Goal: Information Seeking & Learning: Learn about a topic

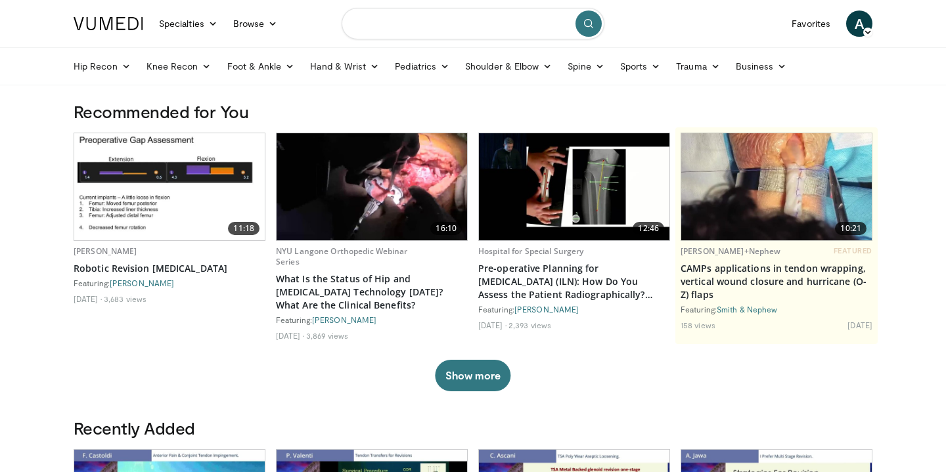
click at [455, 24] on input "Search topics, interventions" at bounding box center [472, 24] width 263 height 32
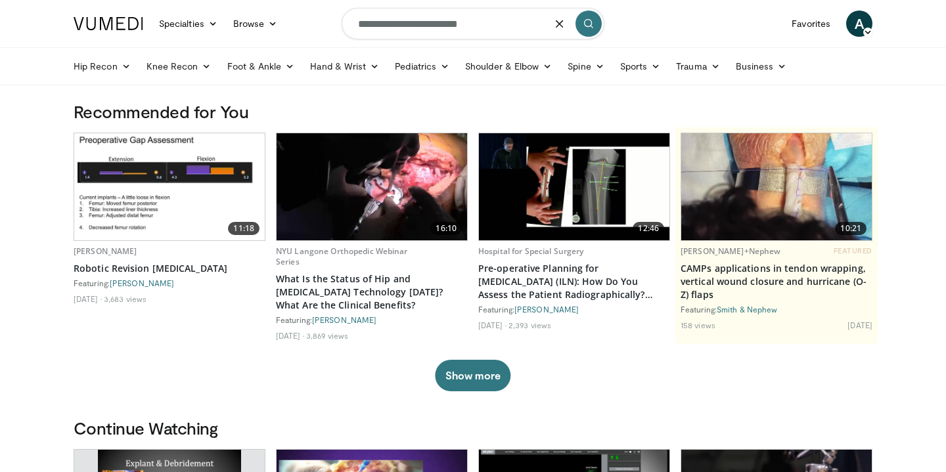
type input "**********"
click at [594, 20] on button "submit" at bounding box center [588, 24] width 26 height 26
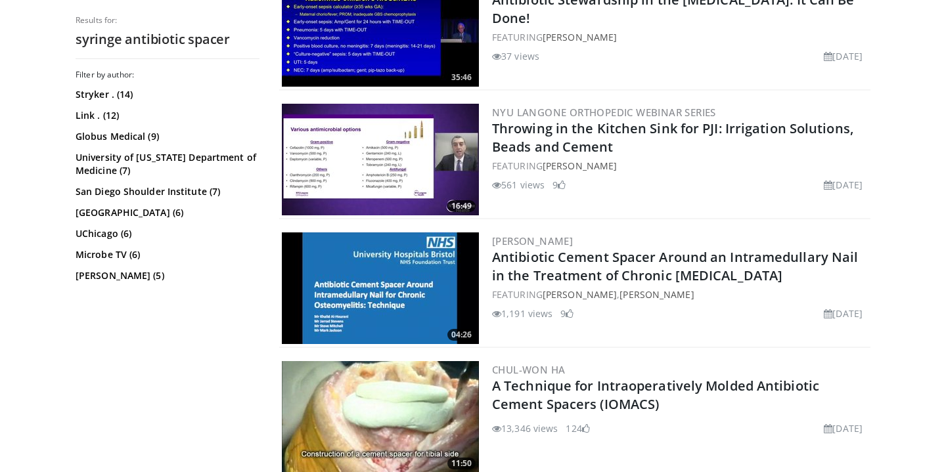
scroll to position [1546, 0]
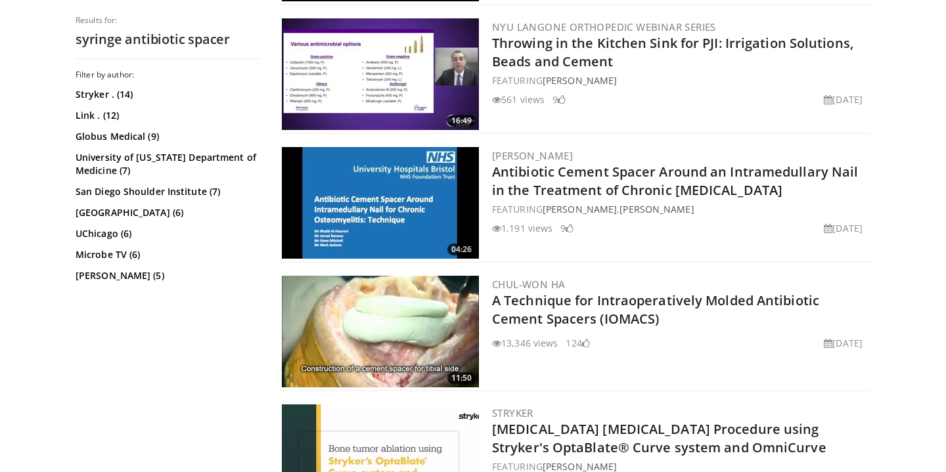
click at [385, 70] on img at bounding box center [380, 74] width 197 height 112
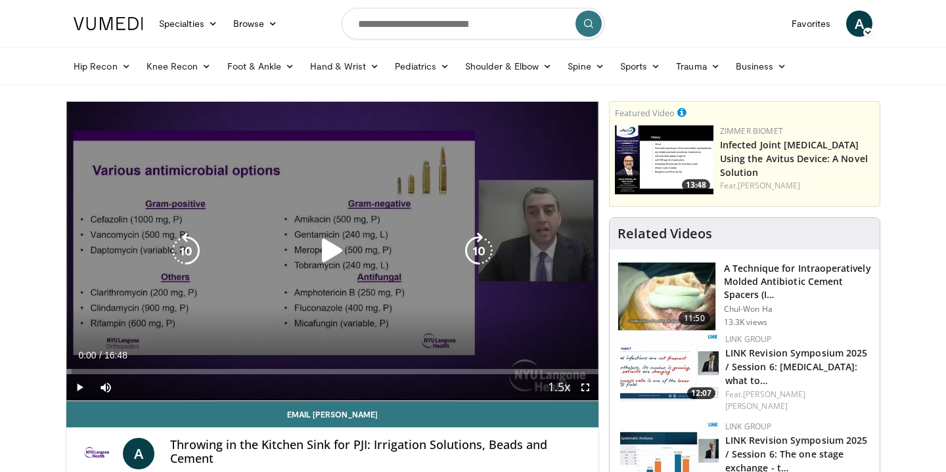
click at [329, 250] on icon "Video Player" at bounding box center [332, 250] width 37 height 37
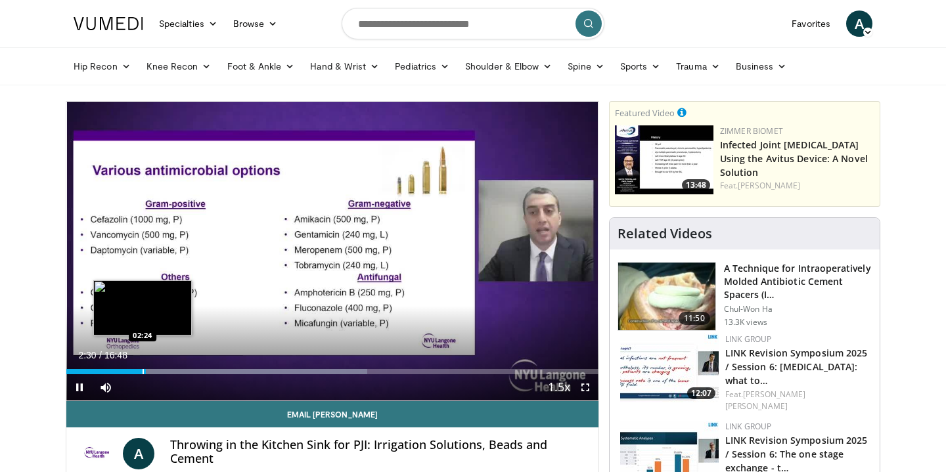
click at [142, 372] on div "Progress Bar" at bounding box center [142, 371] width 1 height 5
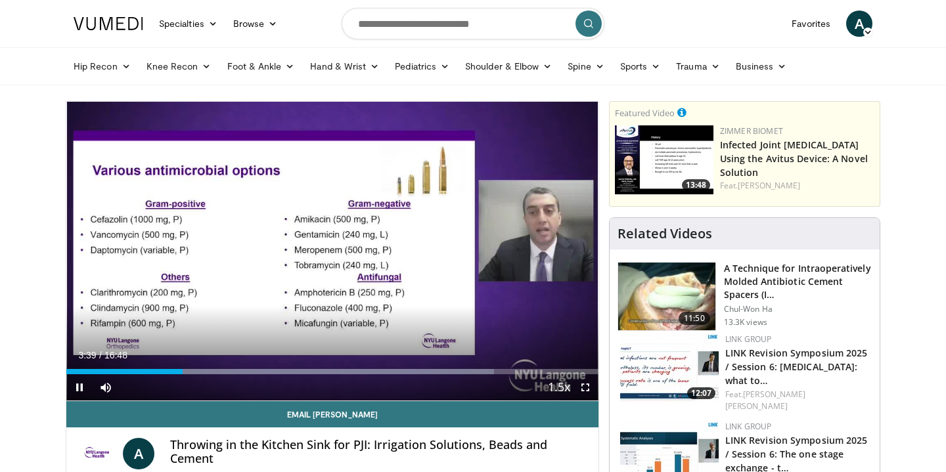
click at [75, 389] on span "Video Player" at bounding box center [79, 387] width 26 height 26
click at [82, 391] on span "Video Player" at bounding box center [79, 387] width 26 height 26
click at [82, 389] on span "Video Player" at bounding box center [79, 387] width 26 height 26
click at [78, 387] on span "Video Player" at bounding box center [79, 387] width 26 height 26
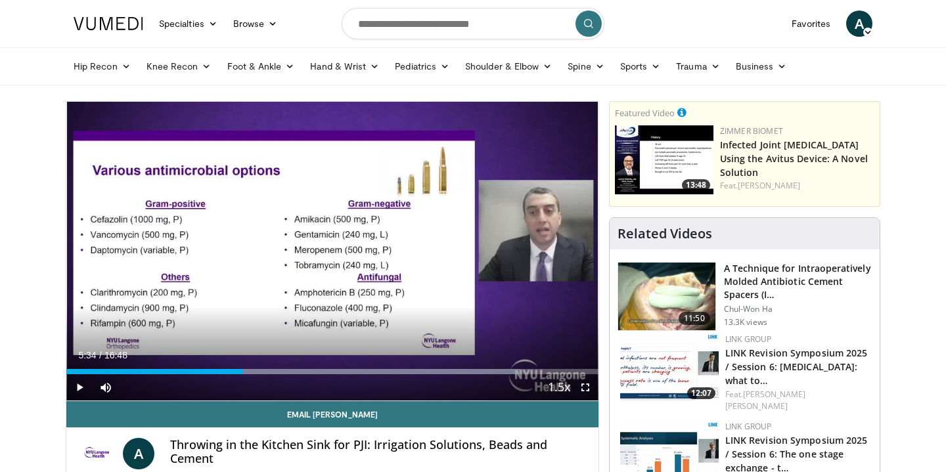
click at [83, 389] on span "Video Player" at bounding box center [79, 387] width 26 height 26
click at [86, 389] on span "Video Player" at bounding box center [79, 387] width 26 height 26
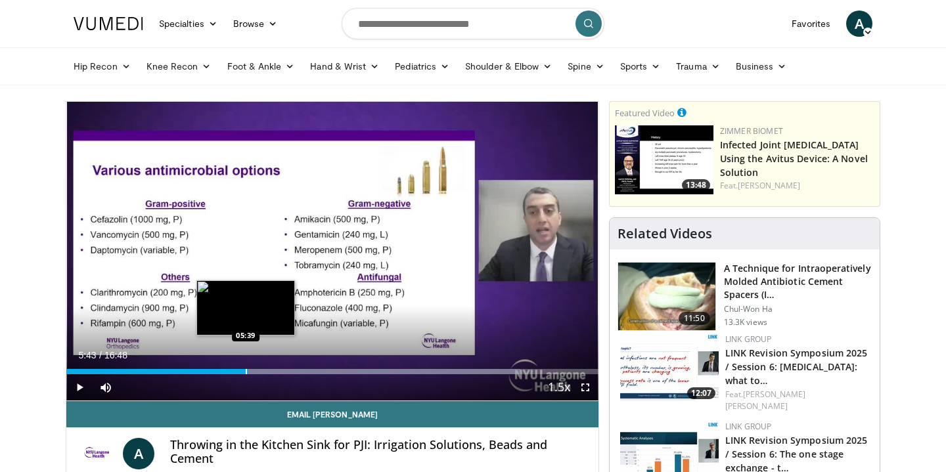
click at [246, 372] on div "Progress Bar" at bounding box center [246, 371] width 1 height 5
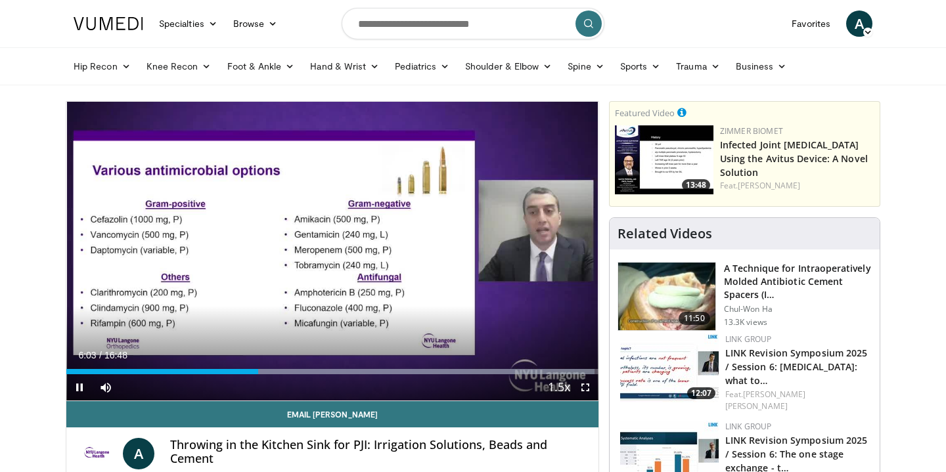
click at [77, 391] on span "Video Player" at bounding box center [79, 387] width 26 height 26
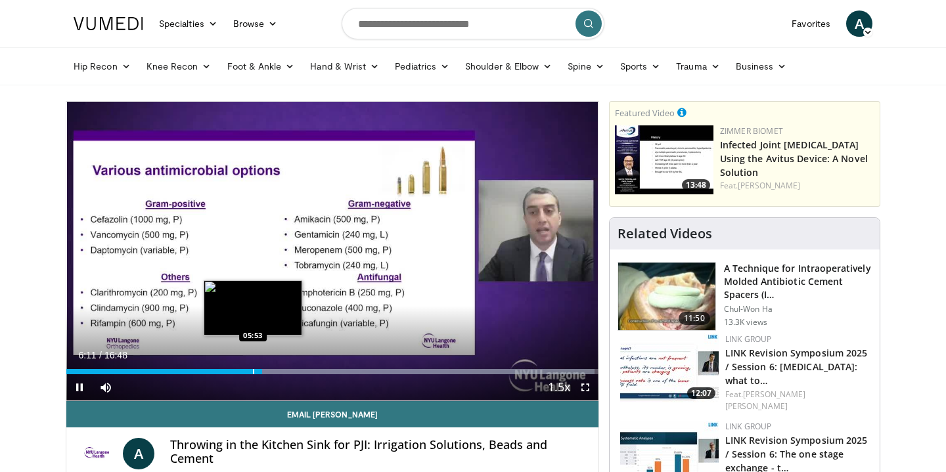
click at [253, 373] on div "Progress Bar" at bounding box center [253, 371] width 1 height 5
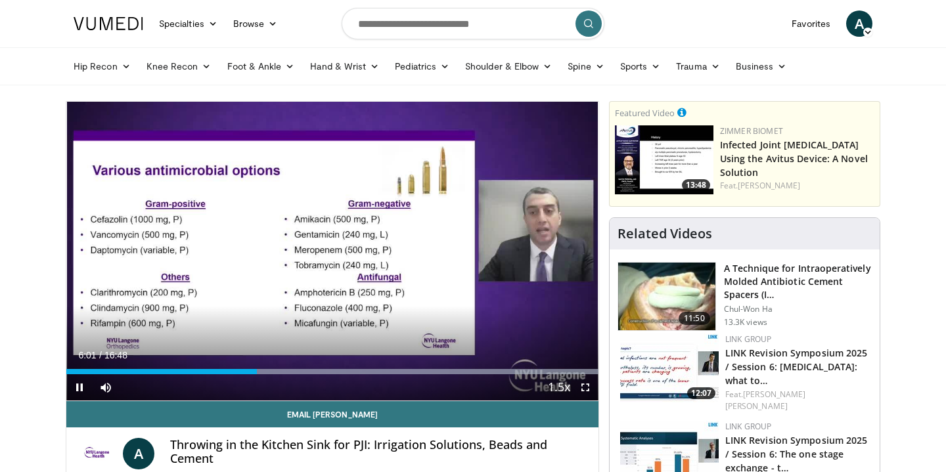
click at [81, 389] on span "Video Player" at bounding box center [79, 387] width 26 height 26
click at [82, 393] on span "Video Player" at bounding box center [79, 387] width 26 height 26
click at [81, 390] on span "Video Player" at bounding box center [79, 387] width 26 height 26
click at [81, 393] on span "Video Player" at bounding box center [79, 387] width 26 height 26
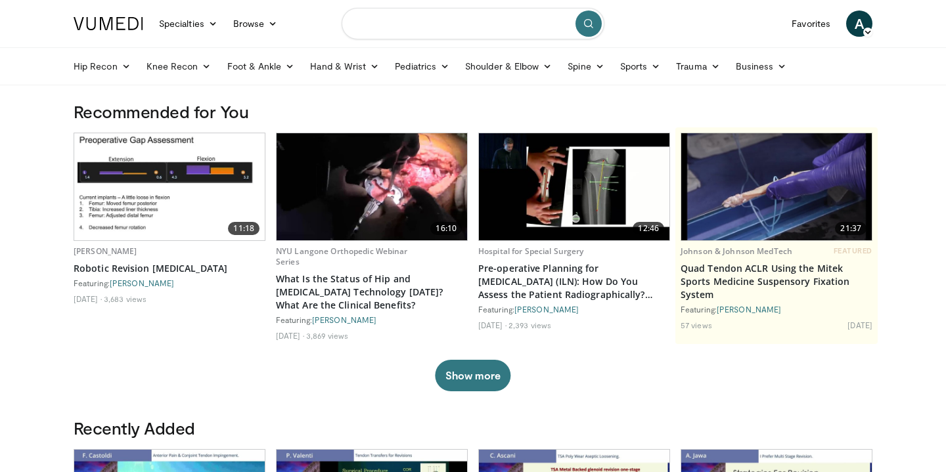
click at [474, 32] on input "Search topics, interventions" at bounding box center [472, 24] width 263 height 32
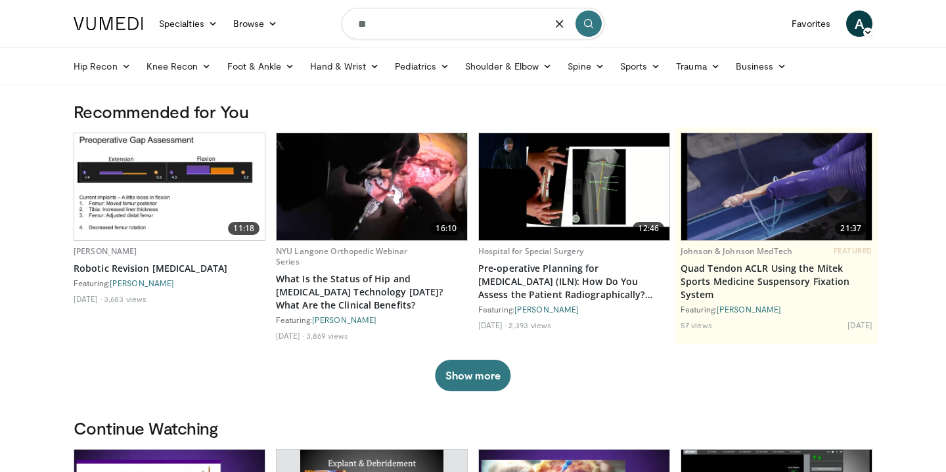
type input "*"
type input "**********"
click at [589, 20] on icon "submit" at bounding box center [588, 23] width 11 height 11
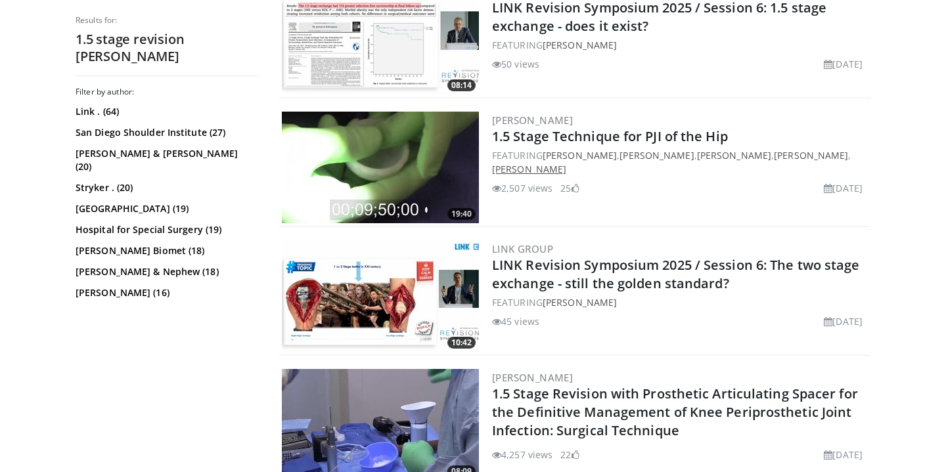
scroll to position [516, 0]
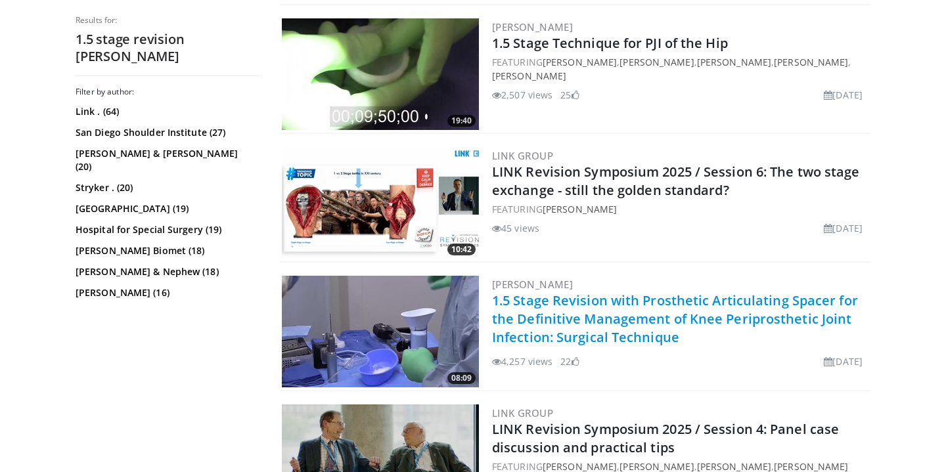
click at [575, 297] on link "1.5 Stage Revision with Prosthetic Articulating Spacer for the Definitive Manag…" at bounding box center [675, 319] width 366 height 54
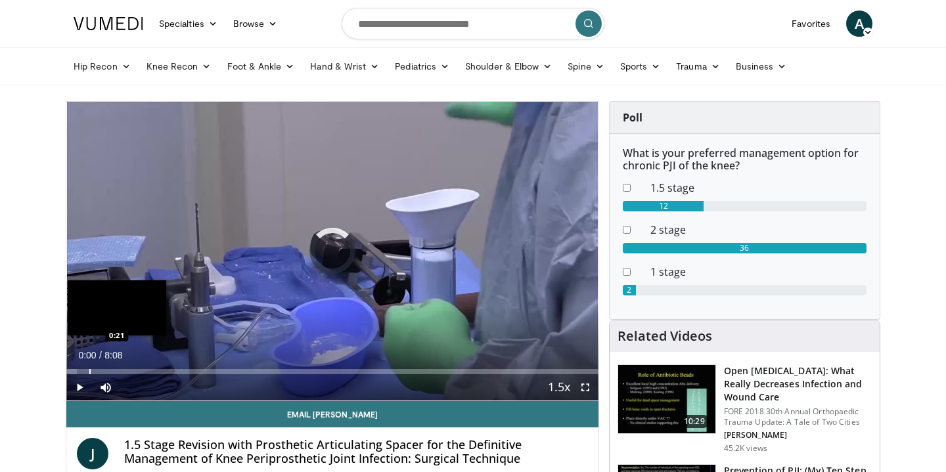
click at [90, 369] on div "Progress Bar" at bounding box center [89, 371] width 1 height 5
drag, startPoint x: 103, startPoint y: 370, endPoint x: 90, endPoint y: 369, distance: 13.1
click at [90, 369] on div "Progress Bar" at bounding box center [90, 371] width 1 height 5
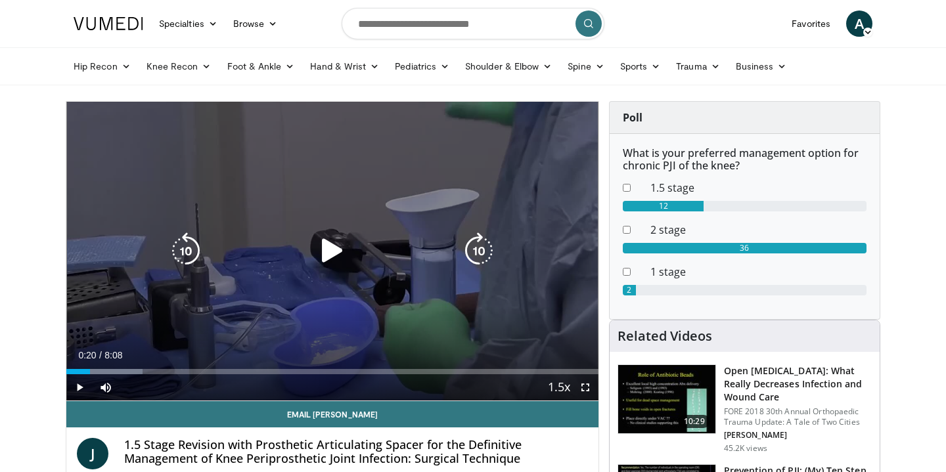
click at [328, 255] on icon "Video Player" at bounding box center [332, 250] width 37 height 37
click at [336, 250] on icon "Video Player" at bounding box center [332, 250] width 37 height 37
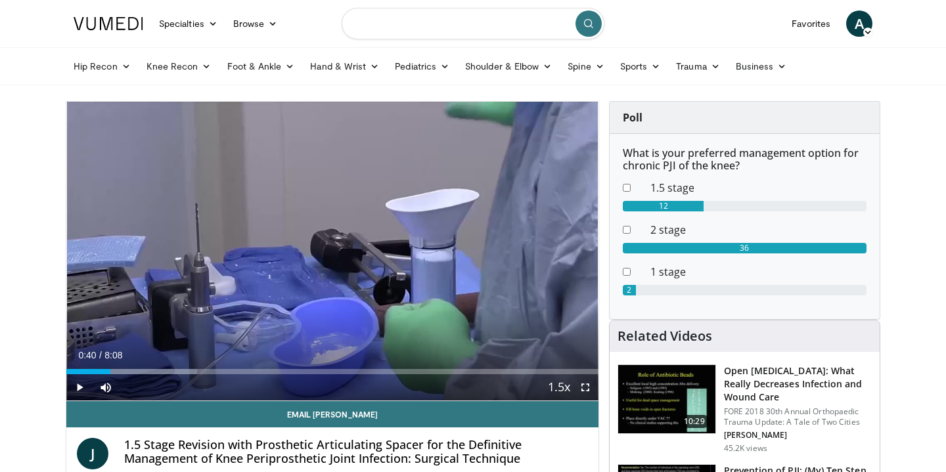
click at [418, 33] on input "Search topics, interventions" at bounding box center [472, 24] width 263 height 32
type input "*********"
click at [846, 21] on span "A" at bounding box center [859, 24] width 26 height 26
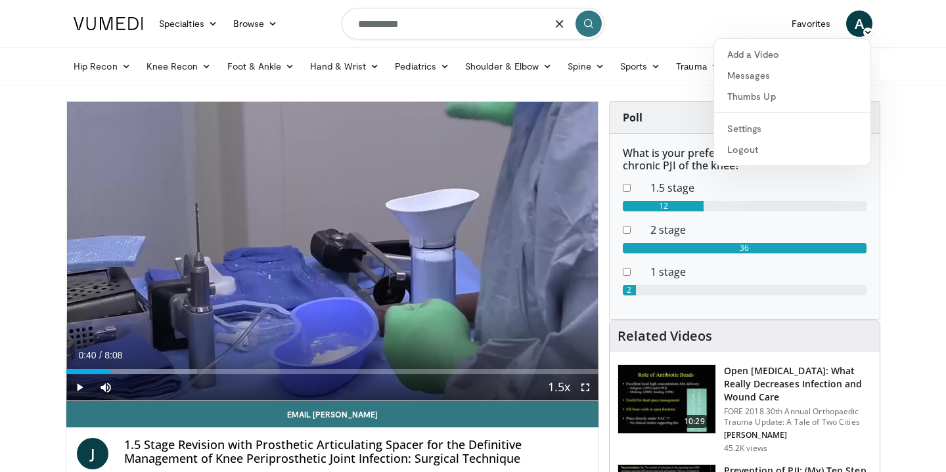
click at [83, 26] on img at bounding box center [109, 23] width 70 height 13
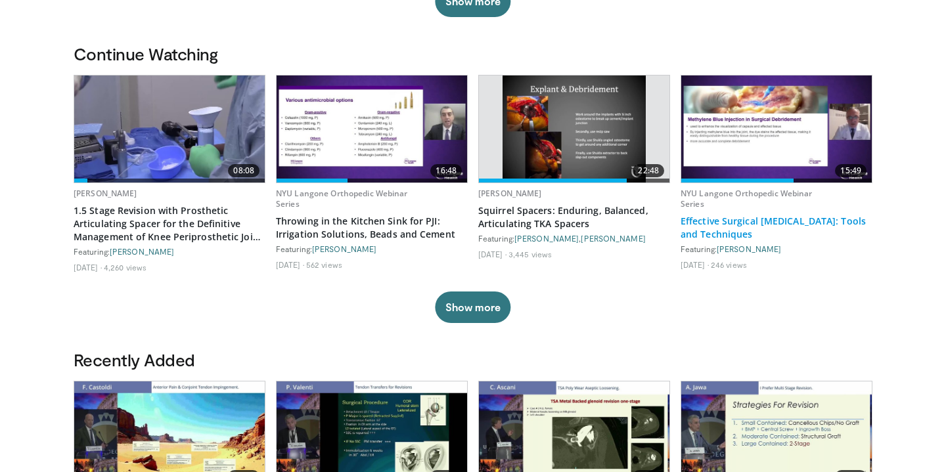
scroll to position [383, 0]
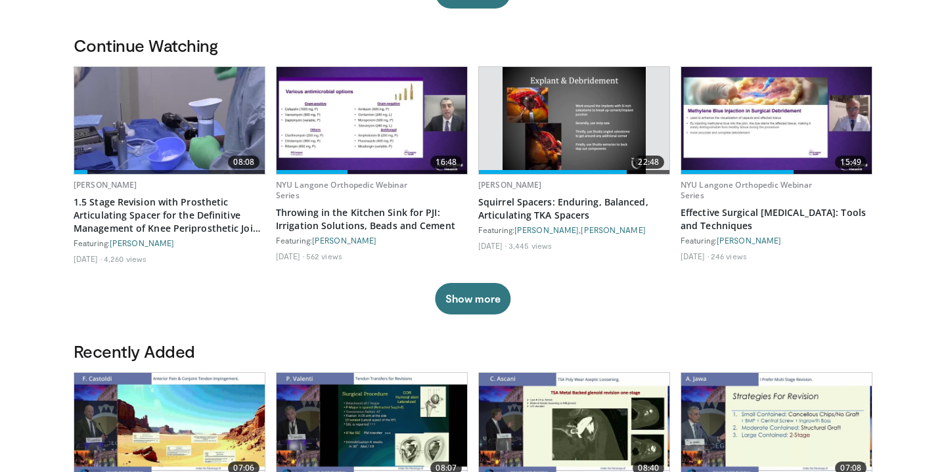
click at [735, 156] on img at bounding box center [776, 120] width 190 height 107
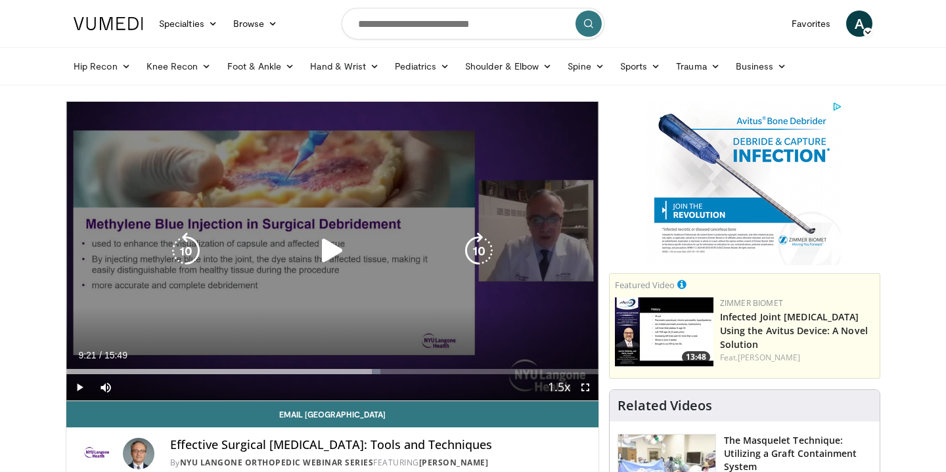
click at [330, 253] on icon "Video Player" at bounding box center [332, 250] width 37 height 37
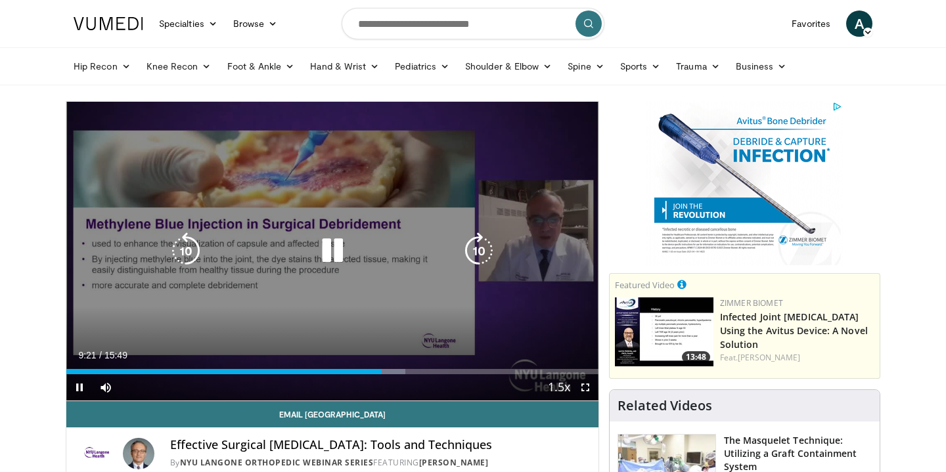
click at [330, 253] on icon "Video Player" at bounding box center [332, 250] width 37 height 37
click at [472, 254] on icon "Video Player" at bounding box center [478, 250] width 37 height 37
click at [323, 257] on icon "Video Player" at bounding box center [332, 250] width 37 height 37
click at [339, 259] on icon "Video Player" at bounding box center [332, 250] width 37 height 37
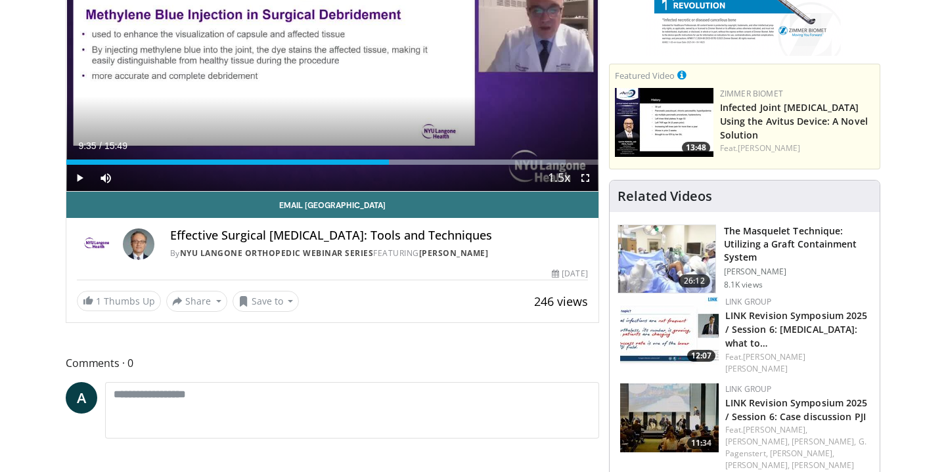
scroll to position [213, 0]
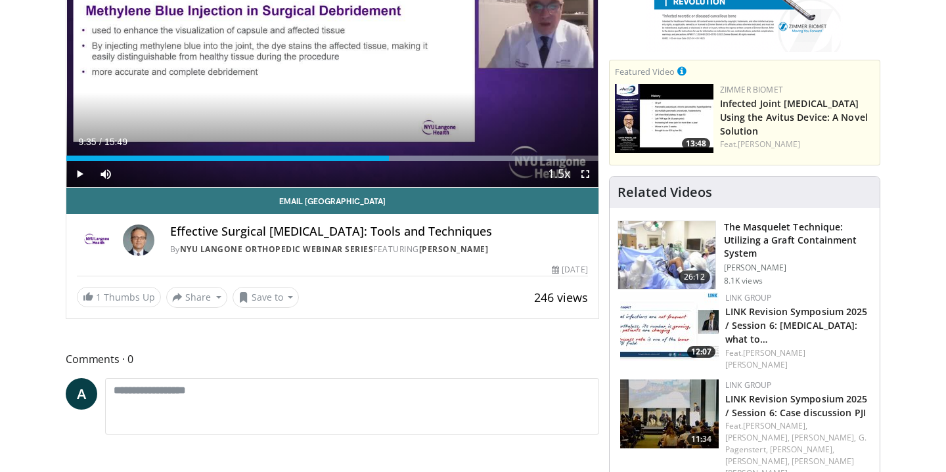
click at [77, 173] on span "Video Player" at bounding box center [79, 174] width 26 height 26
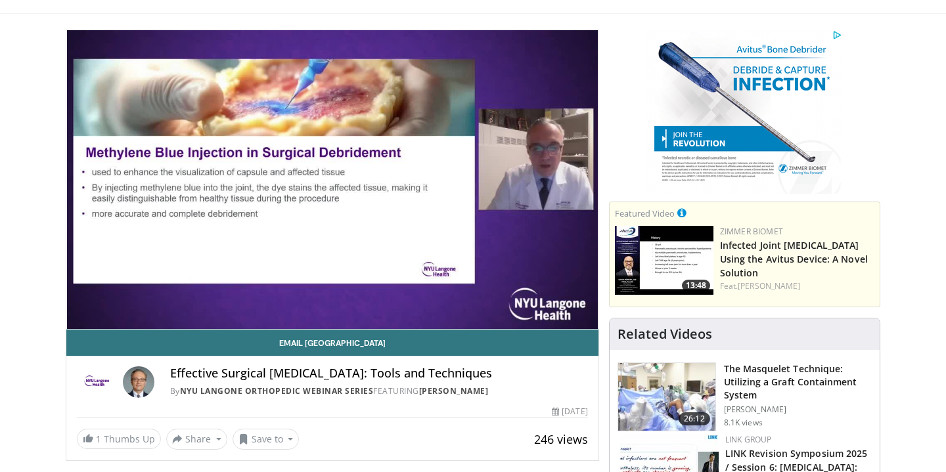
scroll to position [72, 0]
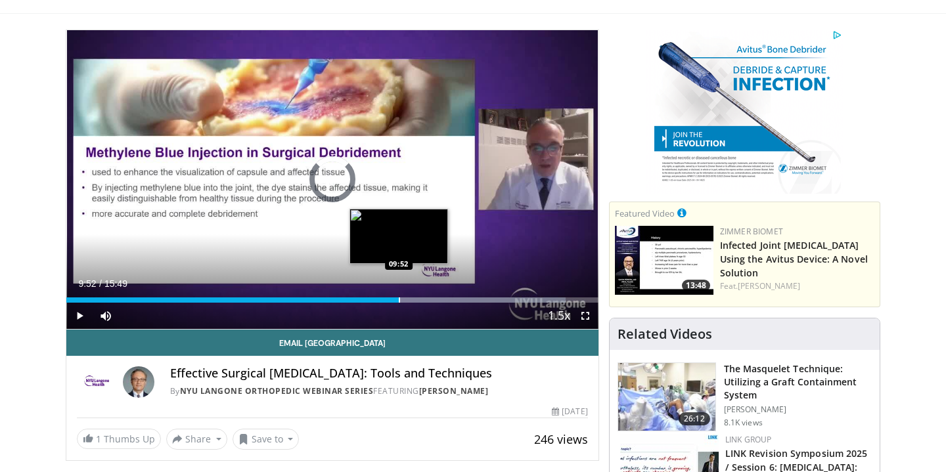
click at [399, 299] on div "Progress Bar" at bounding box center [399, 299] width 1 height 5
click at [408, 299] on div "Progress Bar" at bounding box center [408, 299] width 1 height 5
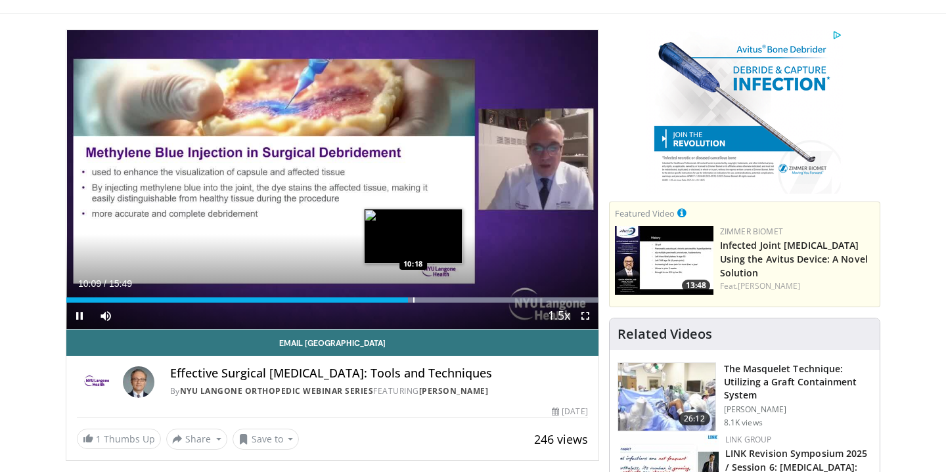
click at [413, 299] on div "Progress Bar" at bounding box center [413, 299] width 1 height 5
click at [421, 299] on div "Progress Bar" at bounding box center [420, 299] width 1 height 5
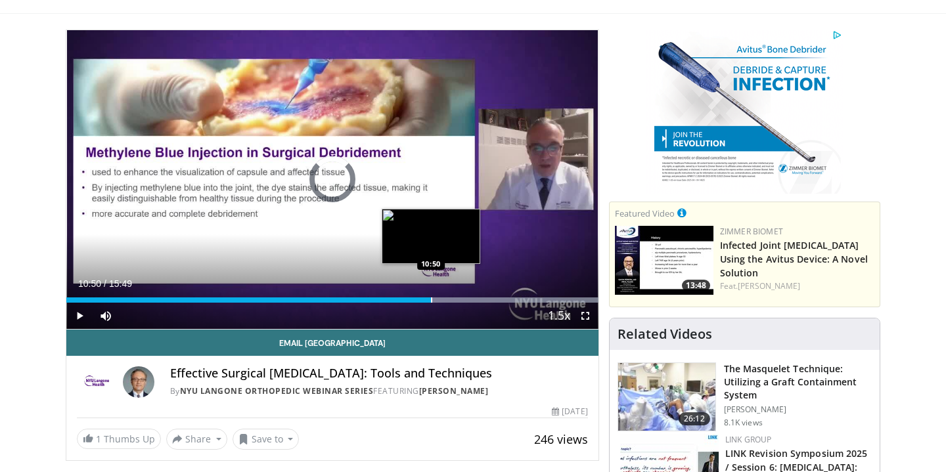
click at [431, 299] on div "Progress Bar" at bounding box center [431, 299] width 1 height 5
click at [440, 298] on div "Progress Bar" at bounding box center [440, 299] width 1 height 5
click at [448, 299] on div "Progress Bar" at bounding box center [448, 299] width 1 height 5
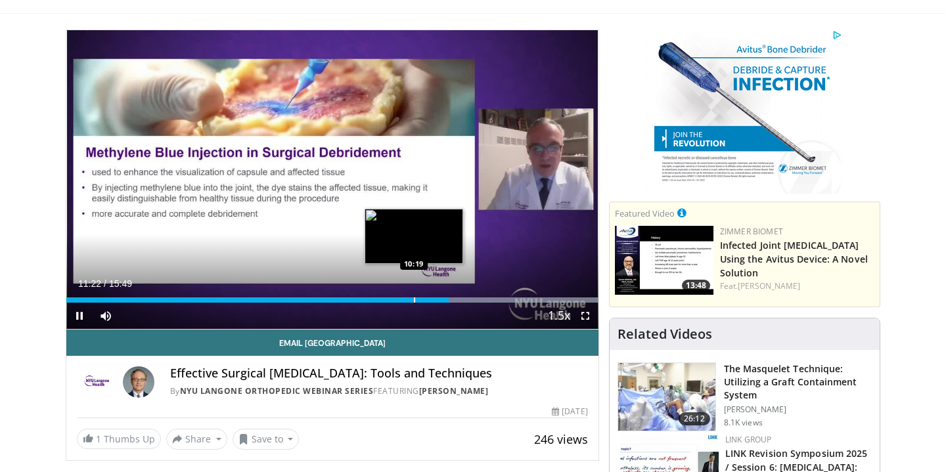
click at [414, 297] on div "Progress Bar" at bounding box center [414, 299] width 1 height 5
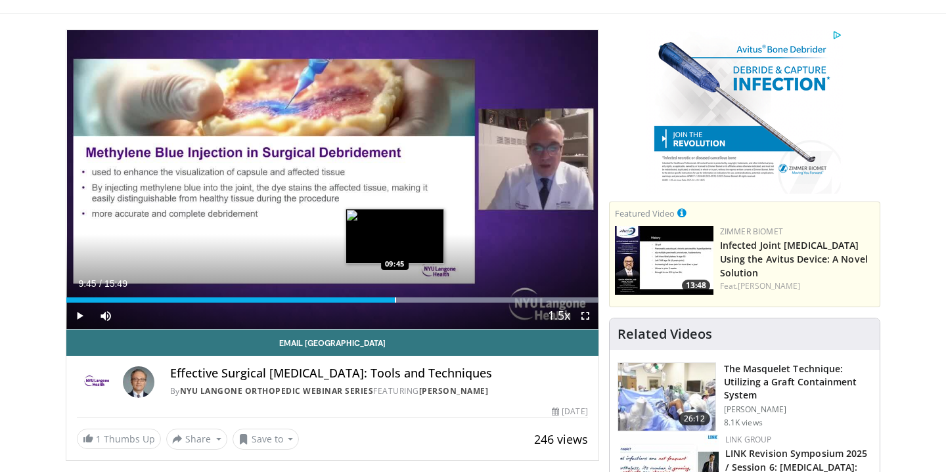
click at [395, 299] on div "Loaded : 99.99% 09:45 09:45" at bounding box center [332, 299] width 532 height 5
click at [385, 301] on div "Progress Bar" at bounding box center [385, 299] width 1 height 5
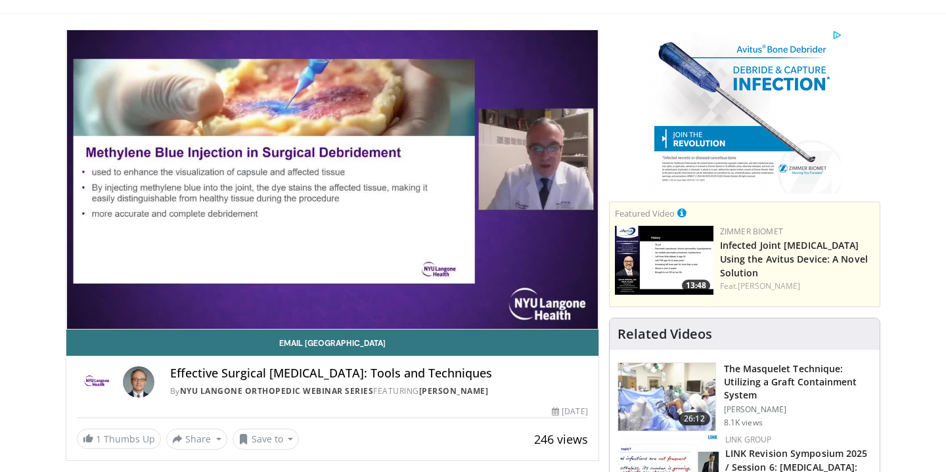
click at [377, 299] on div "10 seconds Tap to unmute" at bounding box center [332, 179] width 532 height 299
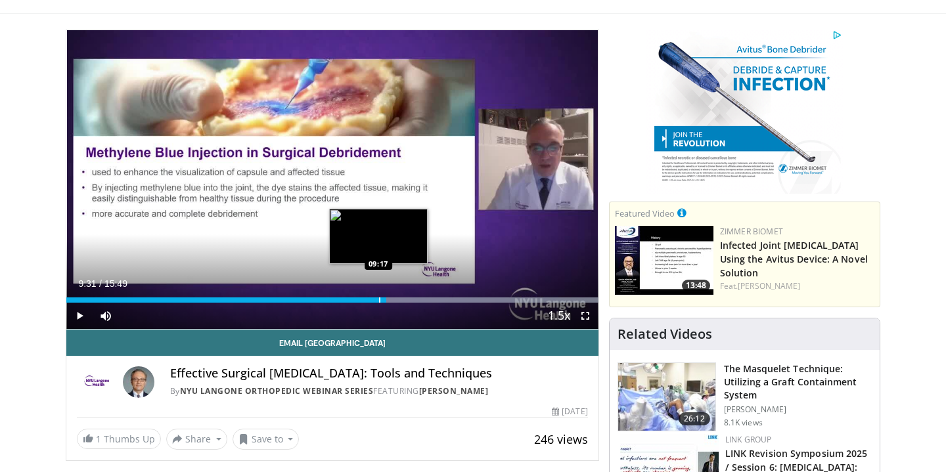
click at [379, 299] on div "Progress Bar" at bounding box center [379, 299] width 1 height 5
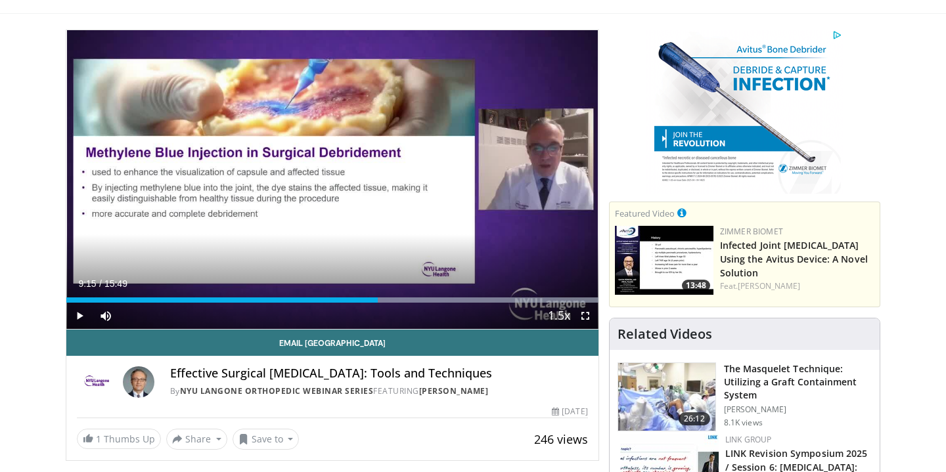
click at [83, 315] on span "Video Player" at bounding box center [79, 316] width 26 height 26
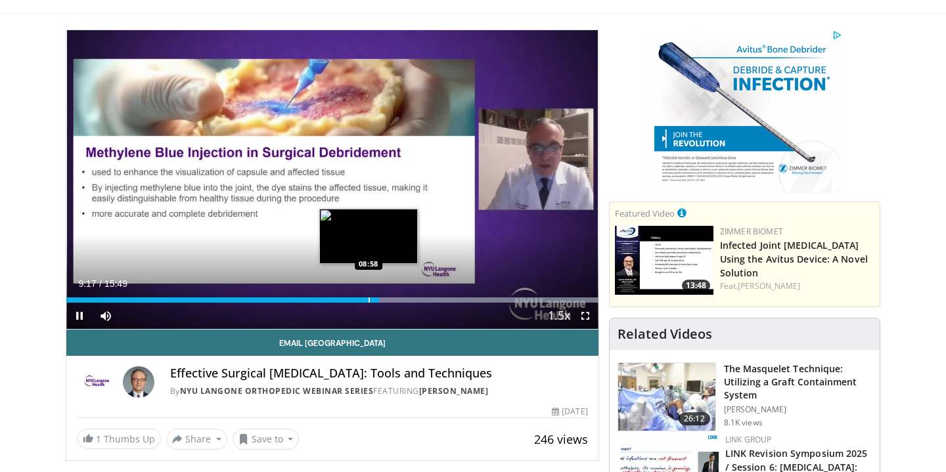
click at [368, 301] on div "Progress Bar" at bounding box center [368, 299] width 1 height 5
click at [373, 301] on div "Progress Bar" at bounding box center [373, 299] width 1 height 5
click at [368, 301] on div "Loaded : 75.94% 08:58 08:58" at bounding box center [332, 299] width 532 height 5
click at [372, 301] on div "Progress Bar" at bounding box center [372, 299] width 1 height 5
click at [378, 301] on div "Progress Bar" at bounding box center [377, 299] width 1 height 5
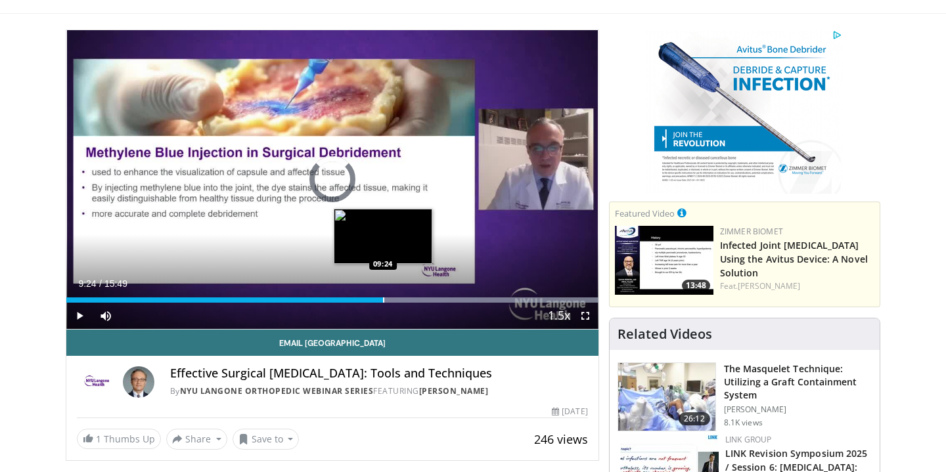
click at [383, 301] on div "Progress Bar" at bounding box center [383, 299] width 1 height 5
click at [389, 301] on div "Progress Bar" at bounding box center [387, 299] width 1 height 5
click at [392, 301] on div "Progress Bar" at bounding box center [392, 299] width 1 height 5
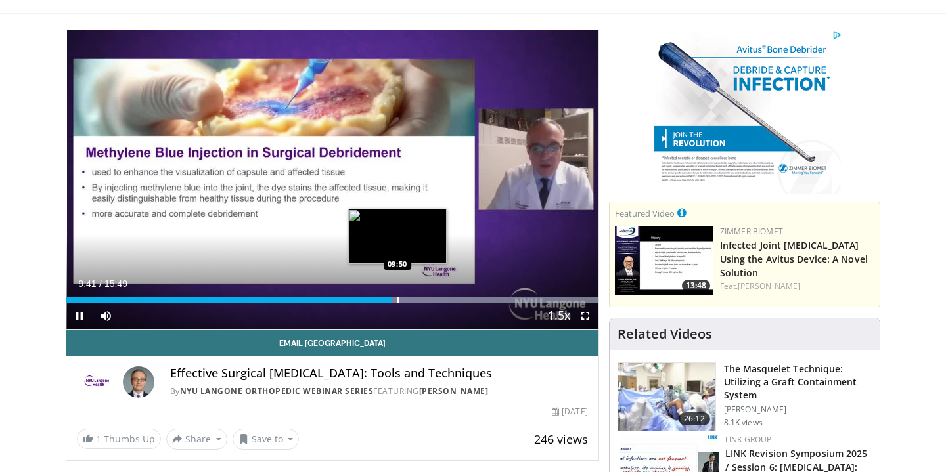
click at [397, 301] on div "Progress Bar" at bounding box center [397, 299] width 1 height 5
click at [401, 301] on div "Progress Bar" at bounding box center [401, 299] width 1 height 5
click at [405, 301] on div "Progress Bar" at bounding box center [405, 299] width 1 height 5
click at [412, 301] on div "Progress Bar" at bounding box center [412, 299] width 1 height 5
click at [414, 301] on div "Progress Bar" at bounding box center [413, 299] width 1 height 5
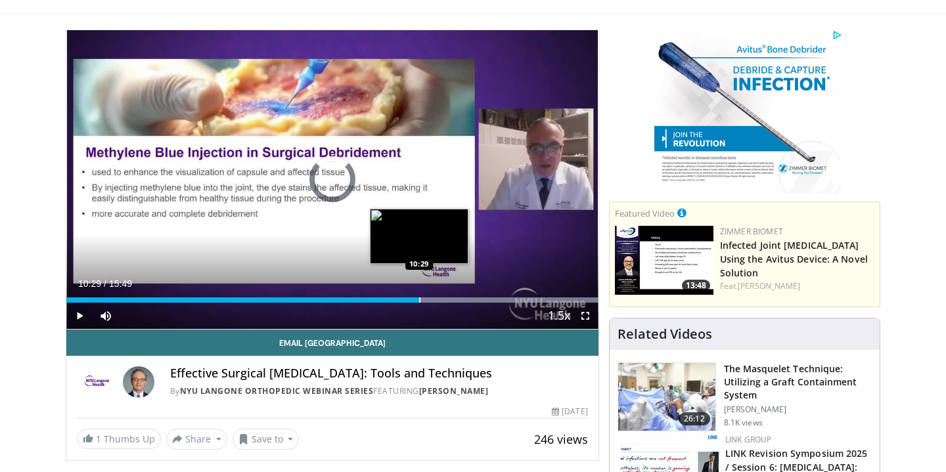
click at [419, 301] on div "Progress Bar" at bounding box center [419, 299] width 1 height 5
click at [425, 301] on div "Progress Bar" at bounding box center [424, 299] width 1 height 5
click at [433, 301] on div "Progress Bar" at bounding box center [433, 299] width 1 height 5
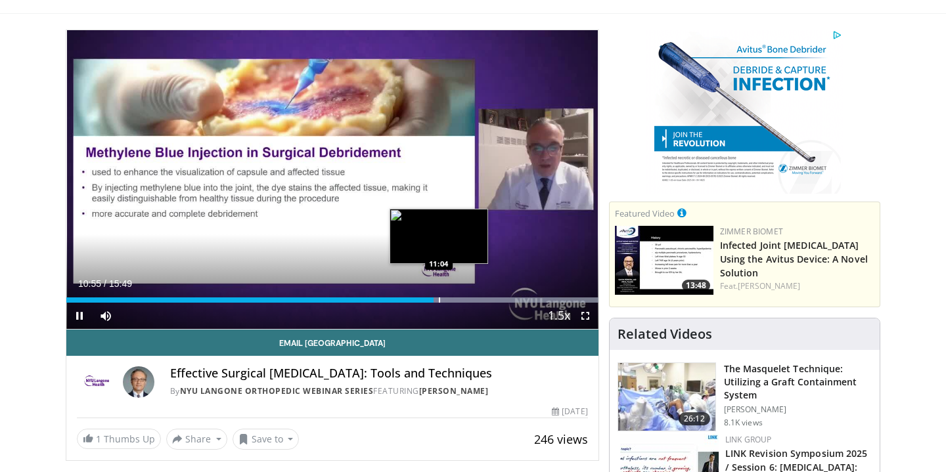
click at [440, 301] on div "Progress Bar" at bounding box center [439, 299] width 1 height 5
click at [443, 301] on div "Progress Bar" at bounding box center [441, 299] width 1 height 5
click at [457, 301] on div "Progress Bar" at bounding box center [457, 299] width 1 height 5
click at [466, 300] on div "Progress Bar" at bounding box center [466, 299] width 1 height 5
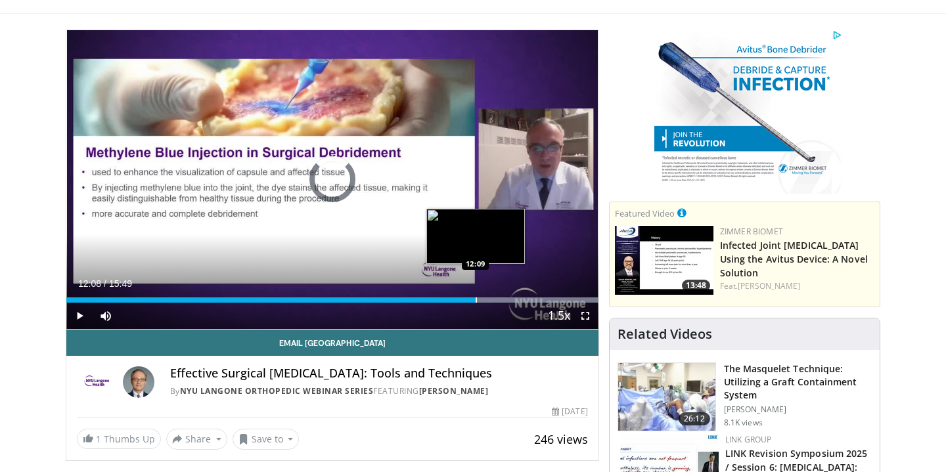
click at [475, 300] on div "Progress Bar" at bounding box center [475, 299] width 1 height 5
click at [481, 300] on div "Progress Bar" at bounding box center [481, 299] width 1 height 5
click at [493, 300] on div "Progress Bar" at bounding box center [492, 299] width 1 height 5
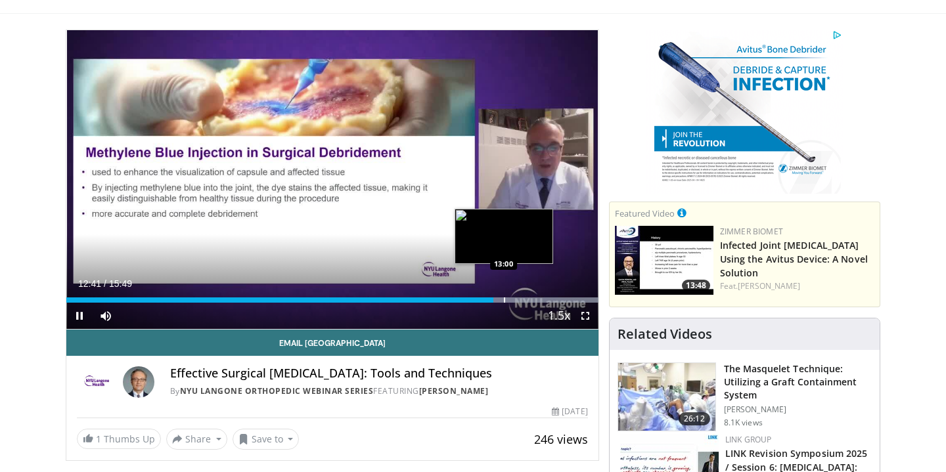
click at [505, 300] on div "Progress Bar" at bounding box center [504, 299] width 1 height 5
click at [495, 299] on div "Loaded : 99.99% 12:45 12:45" at bounding box center [332, 299] width 532 height 5
click at [491, 299] on div "Loaded : 99.99% 12:45 12:40" at bounding box center [332, 299] width 532 height 5
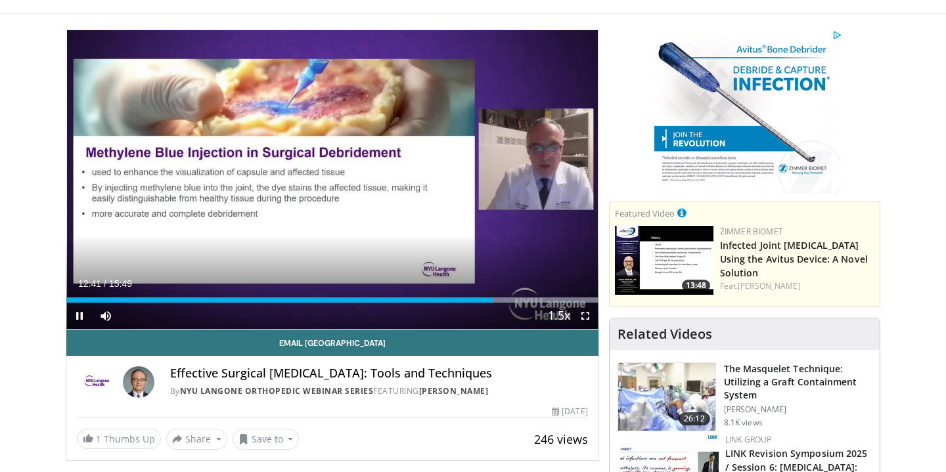
click at [75, 317] on span "Video Player" at bounding box center [79, 316] width 26 height 26
click at [76, 315] on span "Video Player" at bounding box center [79, 316] width 26 height 26
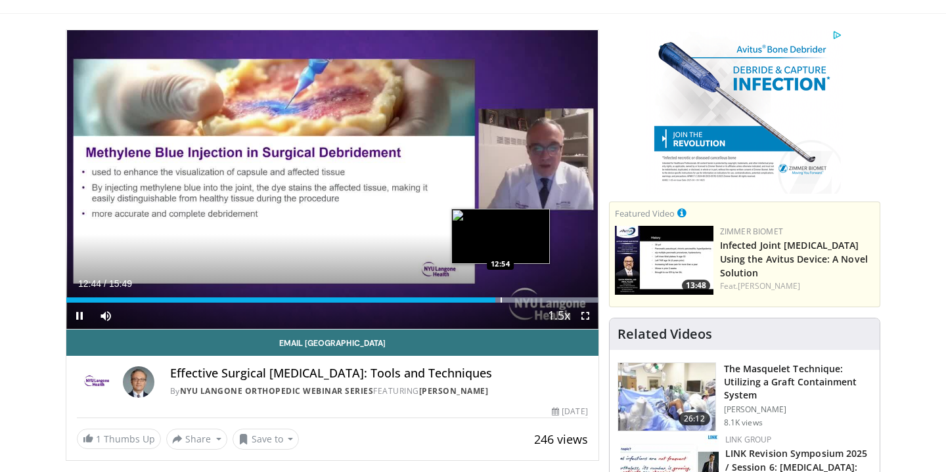
click at [501, 300] on div "Progress Bar" at bounding box center [500, 299] width 1 height 5
click at [513, 300] on div "Progress Bar" at bounding box center [512, 299] width 1 height 5
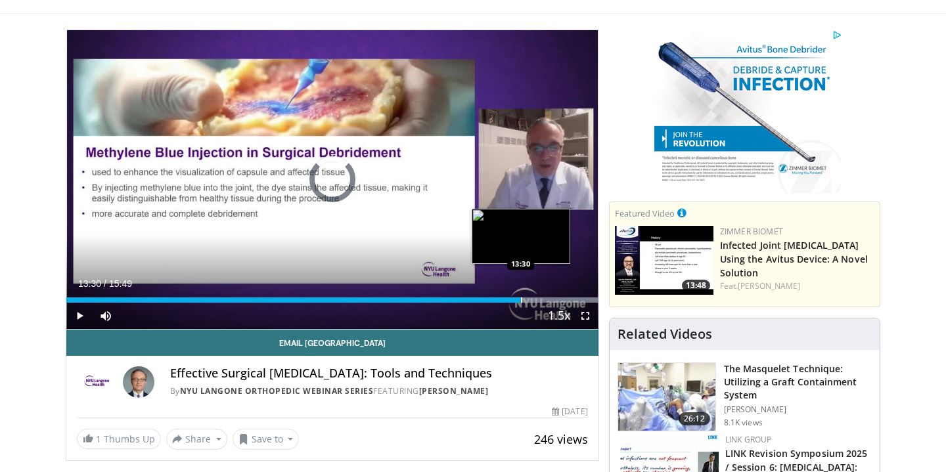
click at [521, 300] on div "Progress Bar" at bounding box center [521, 299] width 1 height 5
click at [527, 301] on div "Progress Bar" at bounding box center [526, 299] width 1 height 5
click at [534, 301] on div "Progress Bar" at bounding box center [534, 299] width 1 height 5
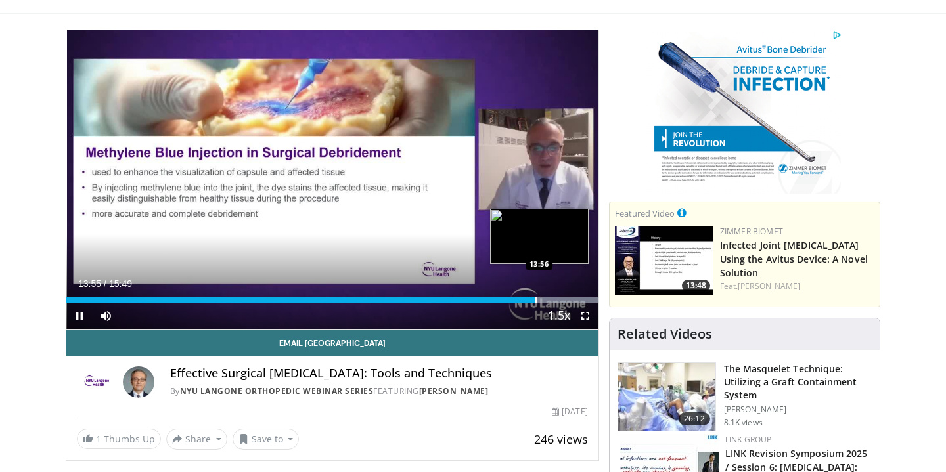
click at [536, 300] on div "Progress Bar" at bounding box center [535, 299] width 1 height 5
click at [554, 300] on div "Progress Bar" at bounding box center [554, 299] width 1 height 5
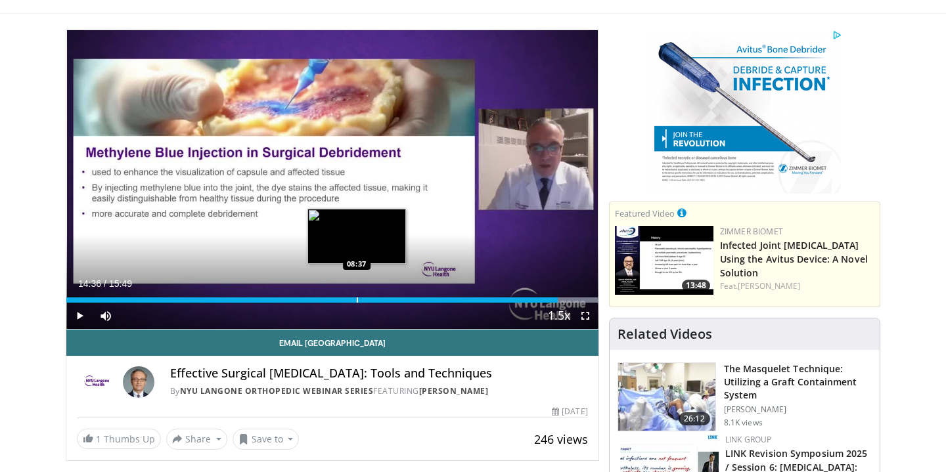
click at [357, 298] on div "Progress Bar" at bounding box center [357, 299] width 1 height 5
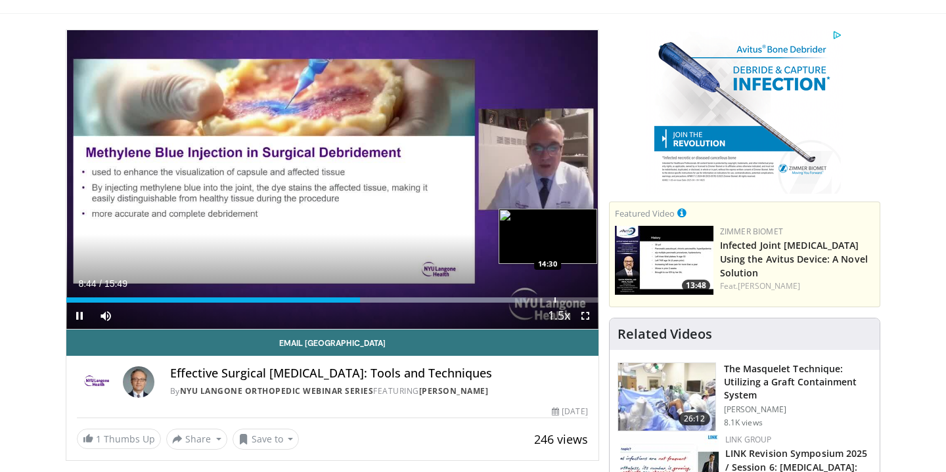
click at [554, 300] on div "Progress Bar" at bounding box center [554, 299] width 1 height 5
click at [556, 300] on div "Progress Bar" at bounding box center [554, 299] width 1 height 5
click at [562, 298] on div "Progress Bar" at bounding box center [562, 299] width 1 height 5
click at [555, 298] on div "Progress Bar" at bounding box center [555, 299] width 1 height 5
click at [540, 298] on div "Loaded : 99.99% 14:33 14:07" at bounding box center [332, 299] width 532 height 5
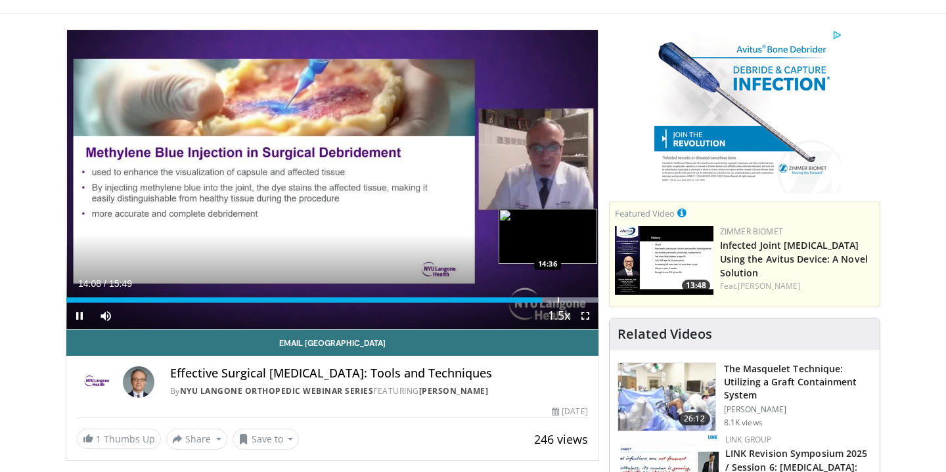
click at [559, 299] on div "Loaded : 99.99% 14:08 14:36" at bounding box center [332, 299] width 532 height 5
click at [571, 299] on div "Progress Bar" at bounding box center [571, 299] width 1 height 5
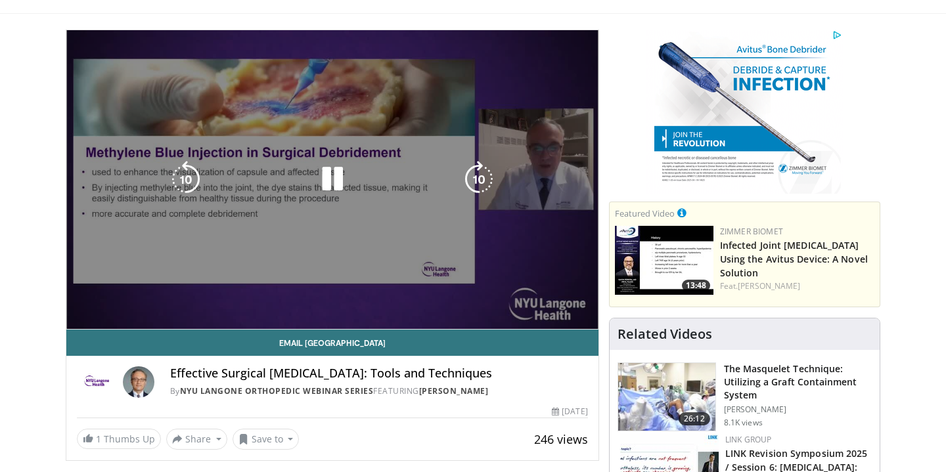
click at [288, 298] on div "10 seconds Tap to unmute" at bounding box center [332, 179] width 532 height 299
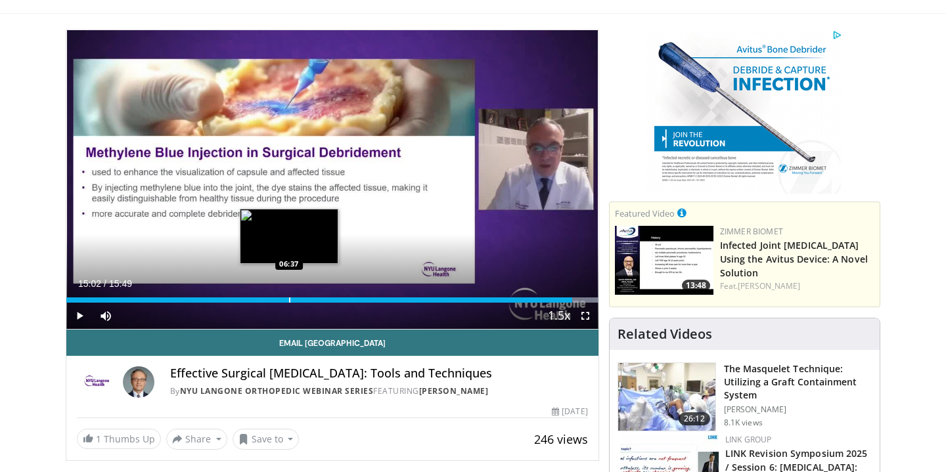
click at [289, 295] on div "Loaded : 99.99% 15:02 06:37" at bounding box center [332, 296] width 532 height 12
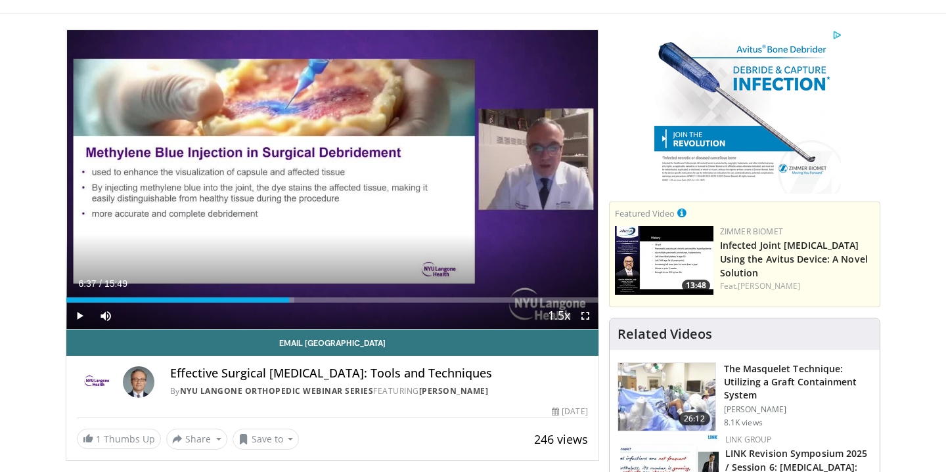
click at [77, 311] on span "Video Player" at bounding box center [79, 316] width 26 height 26
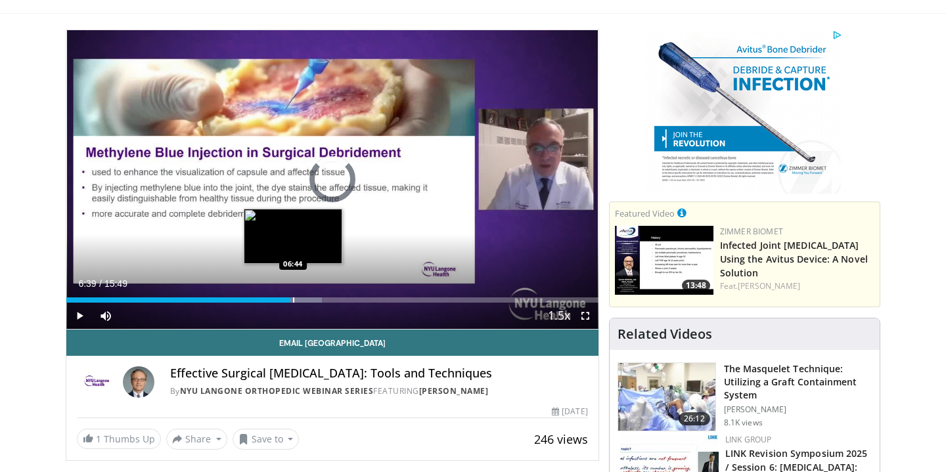
click at [293, 300] on div "Progress Bar" at bounding box center [293, 299] width 1 height 5
click at [295, 300] on div "Progress Bar" at bounding box center [295, 299] width 1 height 5
click at [300, 300] on div "Progress Bar" at bounding box center [300, 299] width 1 height 5
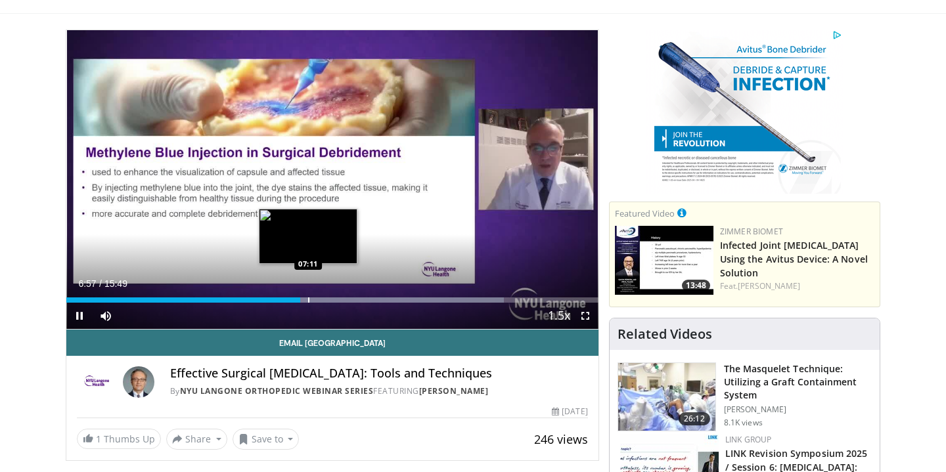
click at [308, 300] on div "Progress Bar" at bounding box center [308, 299] width 1 height 5
click at [315, 300] on div "Progress Bar" at bounding box center [315, 299] width 1 height 5
click at [319, 300] on div "Progress Bar" at bounding box center [319, 299] width 1 height 5
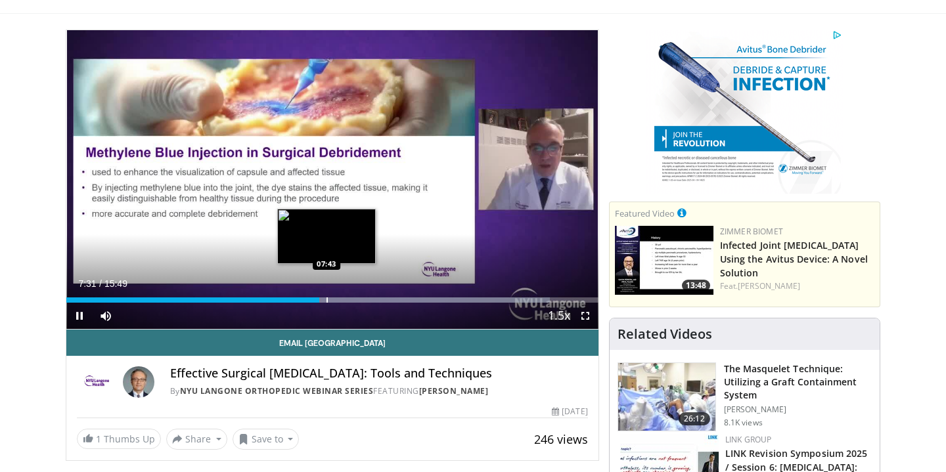
click at [326, 300] on div "Progress Bar" at bounding box center [326, 299] width 1 height 5
click at [333, 297] on div "Progress Bar" at bounding box center [333, 299] width 1 height 5
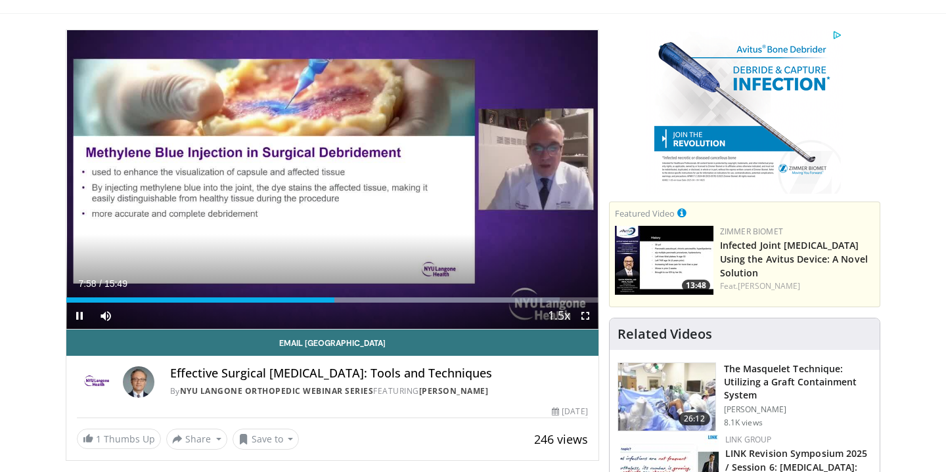
click at [74, 314] on span "Video Player" at bounding box center [79, 316] width 26 height 26
click at [80, 318] on span "Video Player" at bounding box center [79, 316] width 26 height 26
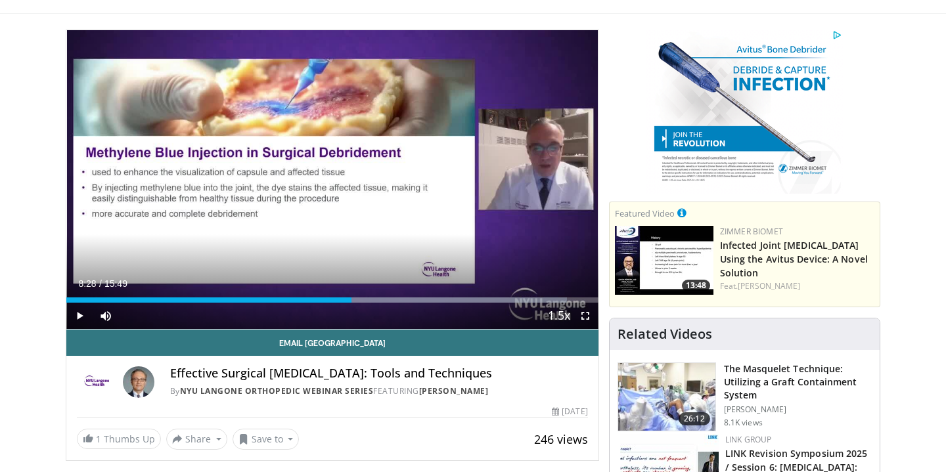
click at [86, 318] on span "Video Player" at bounding box center [79, 316] width 26 height 26
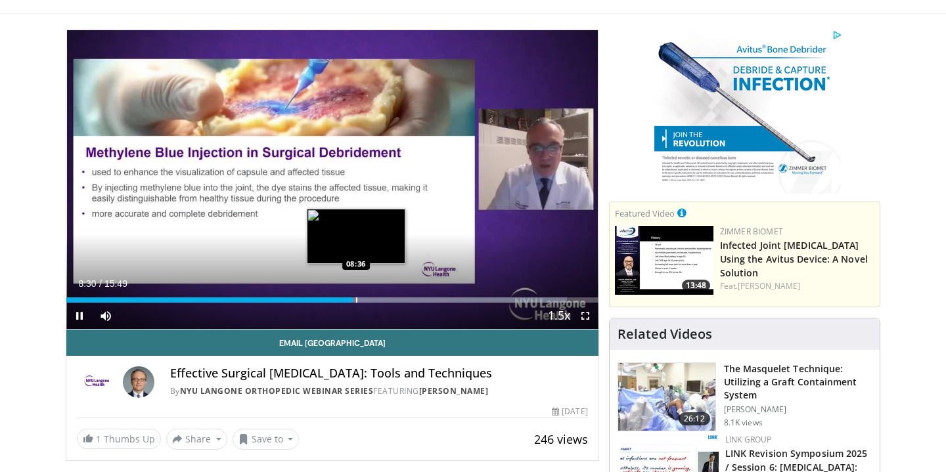
click at [356, 297] on div "Progress Bar" at bounding box center [356, 299] width 1 height 5
click at [358, 297] on div "Progress Bar" at bounding box center [357, 299] width 1 height 5
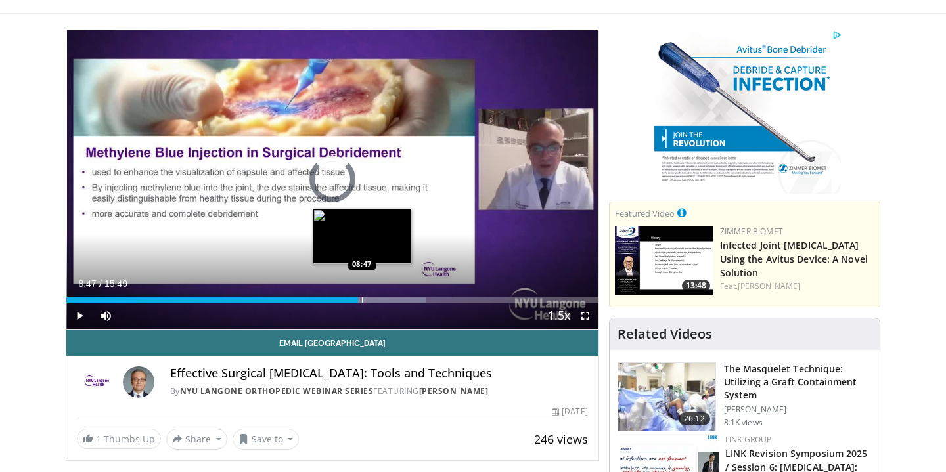
click at [362, 297] on div "Progress Bar" at bounding box center [362, 299] width 1 height 5
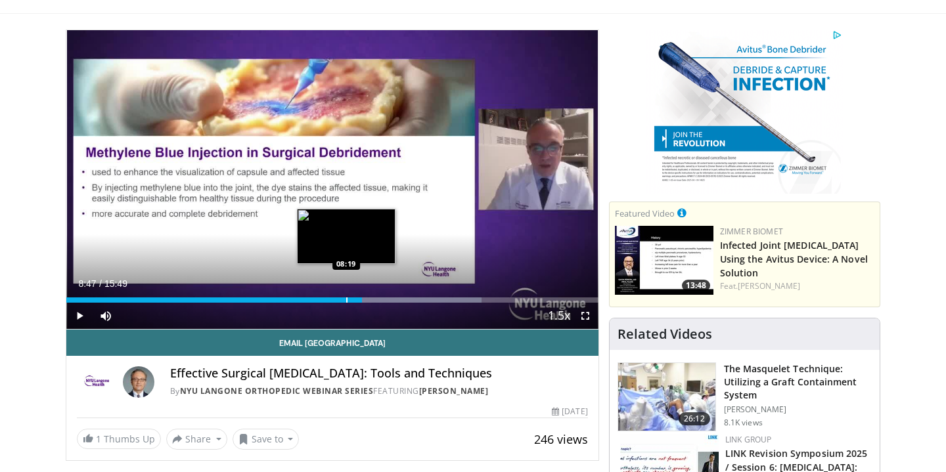
click at [346, 300] on div "Progress Bar" at bounding box center [346, 299] width 1 height 5
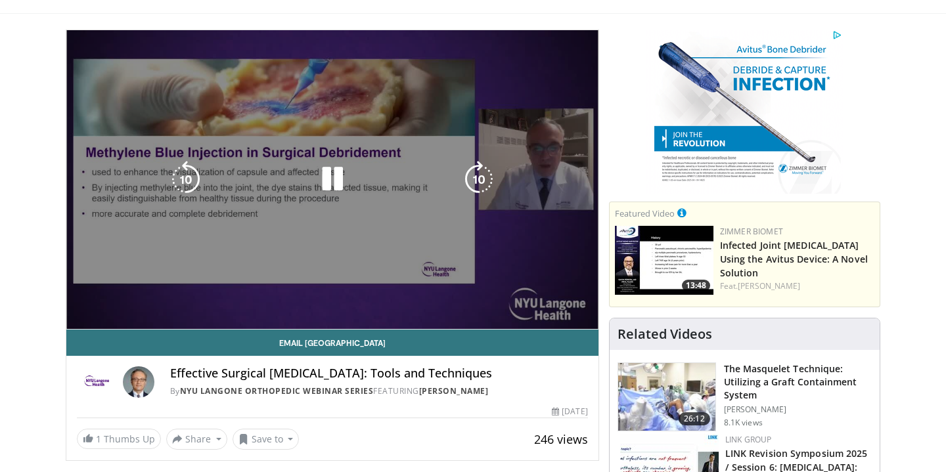
click at [343, 300] on video-js "**********" at bounding box center [332, 179] width 532 height 299
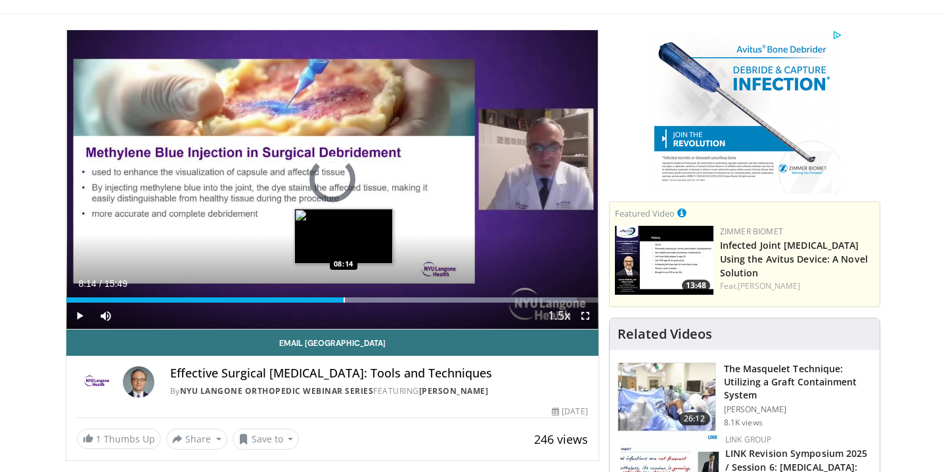
click at [343, 301] on div "Progress Bar" at bounding box center [343, 299] width 1 height 5
click at [342, 302] on div "Progress Bar" at bounding box center [342, 299] width 1 height 5
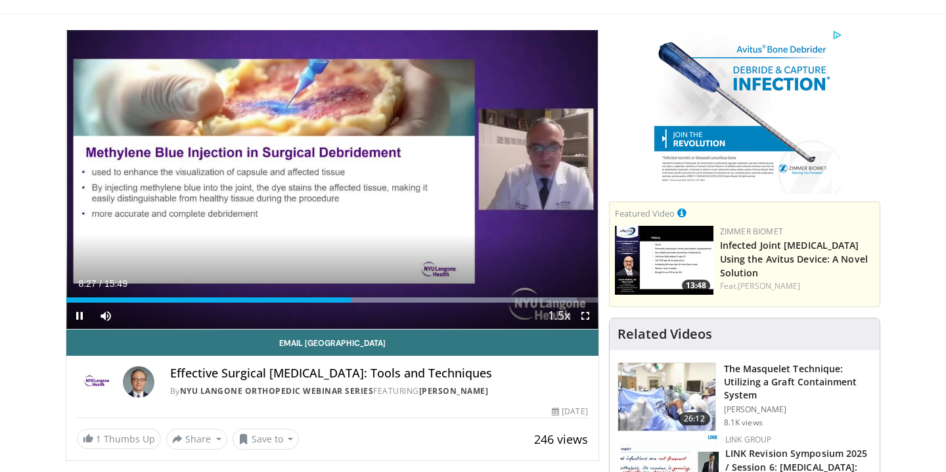
click at [81, 315] on span "Video Player" at bounding box center [79, 316] width 26 height 26
